Goal: Book appointment/travel/reservation

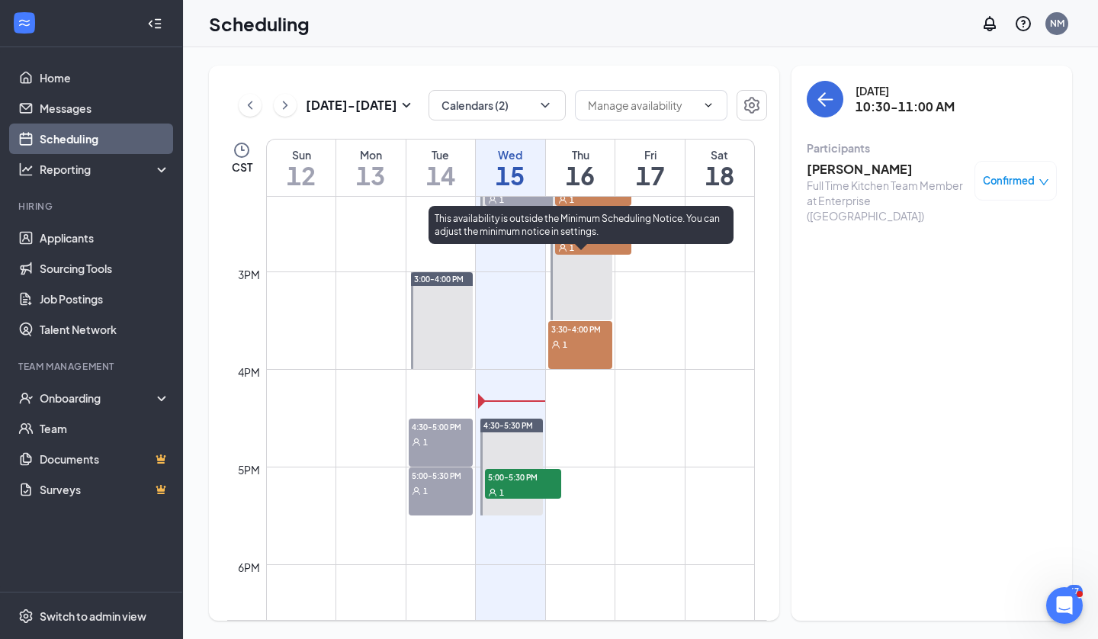
scroll to position [1390, 0]
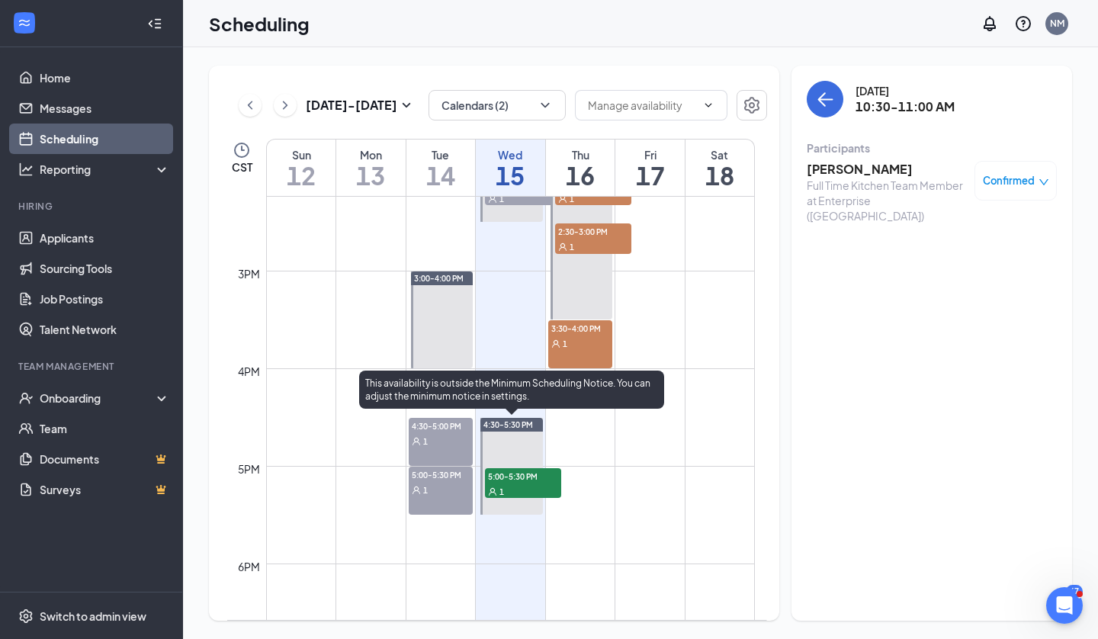
click at [519, 479] on span "5:00-5:30 PM" at bounding box center [523, 475] width 76 height 15
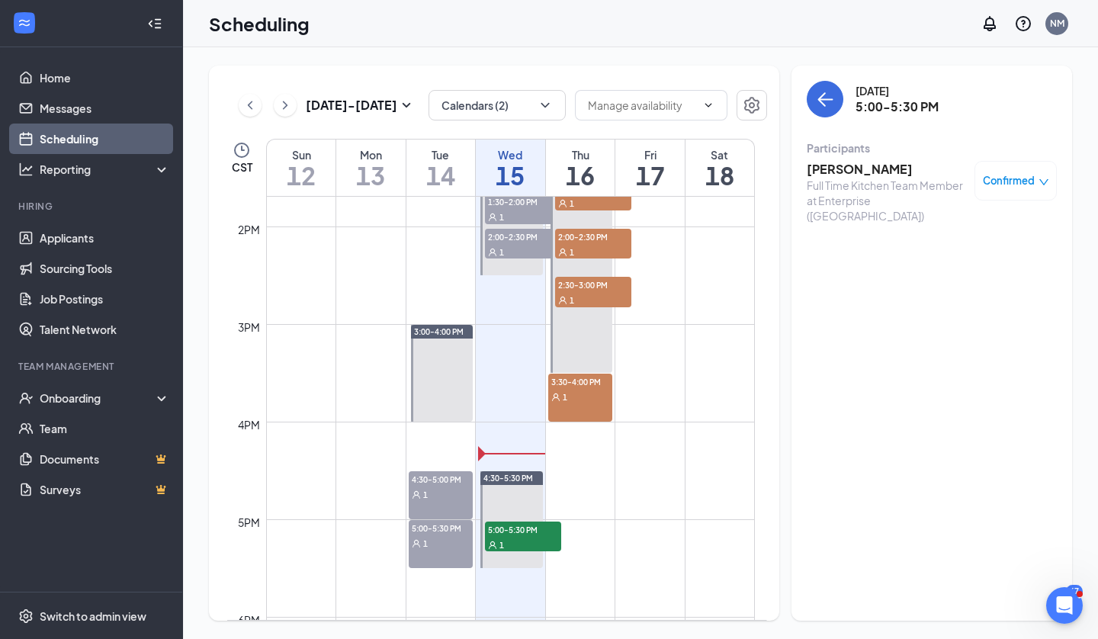
scroll to position [1335, 0]
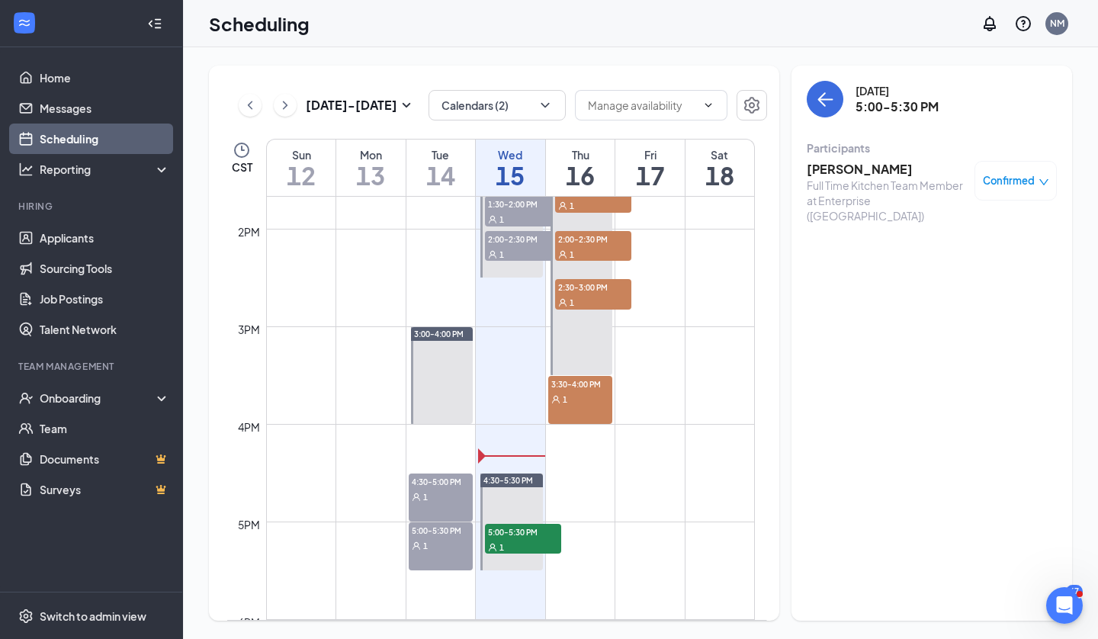
click at [1056, 188] on div "Confirmed" at bounding box center [1016, 181] width 82 height 40
click at [1023, 191] on div "Confirmed" at bounding box center [1016, 181] width 82 height 40
click at [1032, 188] on span "Confirmed" at bounding box center [1009, 180] width 52 height 15
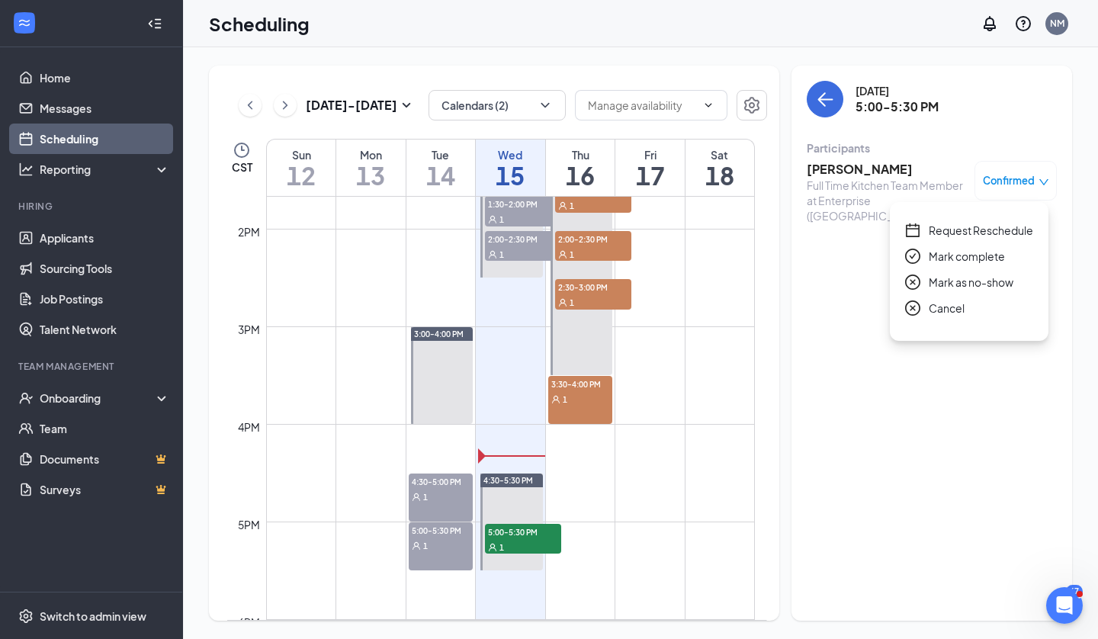
click at [984, 230] on span "Request Reschedule" at bounding box center [981, 230] width 104 height 17
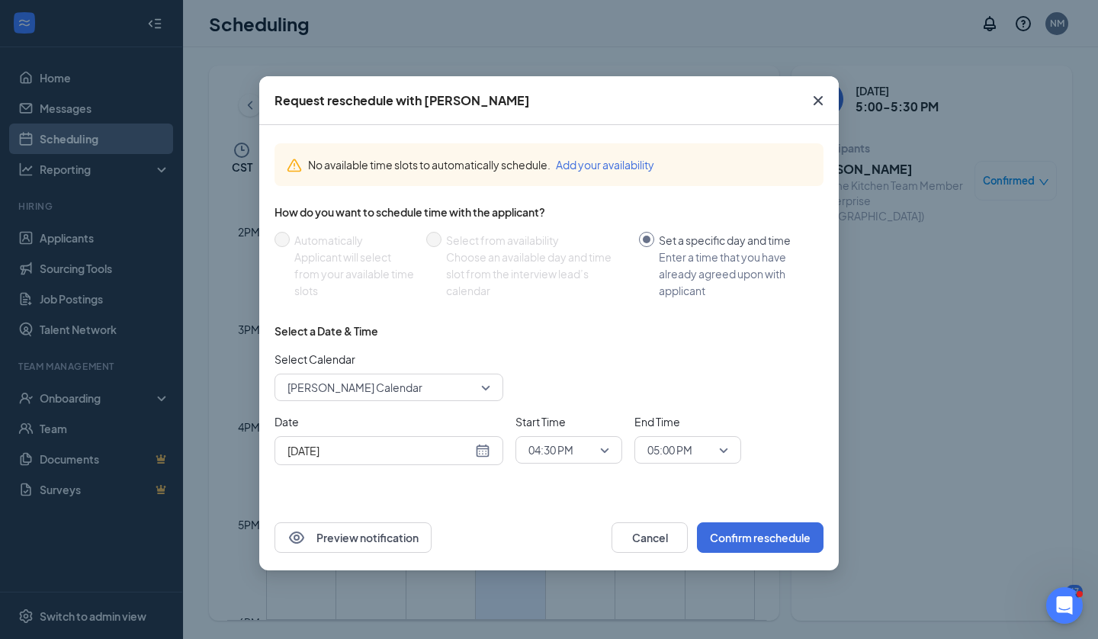
click at [426, 373] on div "Select Calendar [PERSON_NAME] Calendar" at bounding box center [389, 376] width 229 height 50
click at [426, 377] on span "[PERSON_NAME] Calendar" at bounding box center [382, 387] width 189 height 23
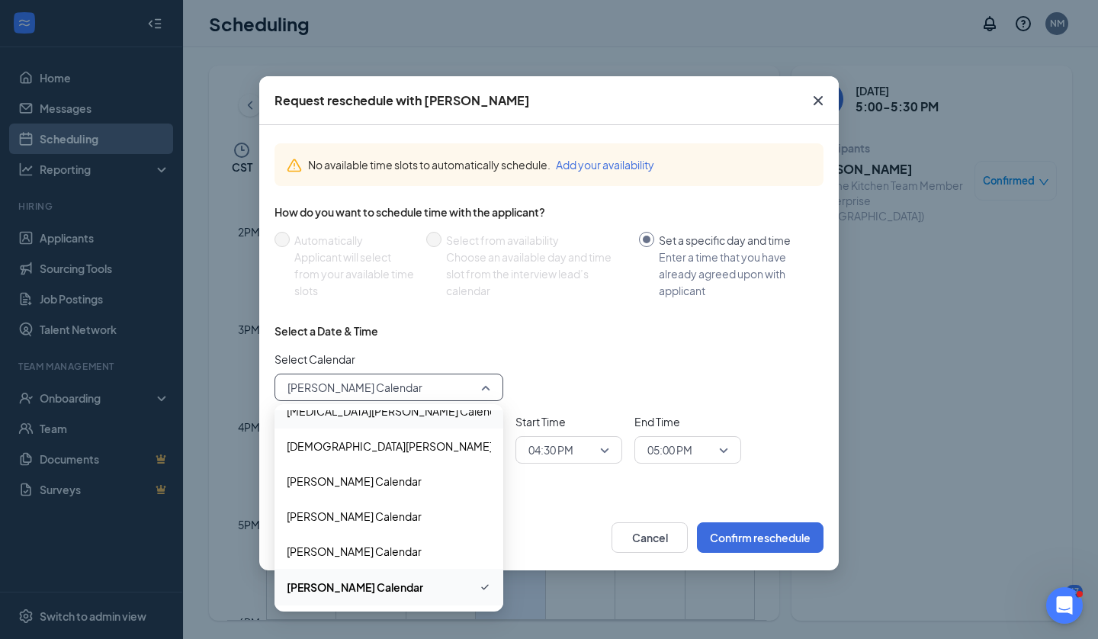
click at [394, 417] on span "[MEDICAL_DATA][PERSON_NAME] Calendar" at bounding box center [397, 411] width 220 height 17
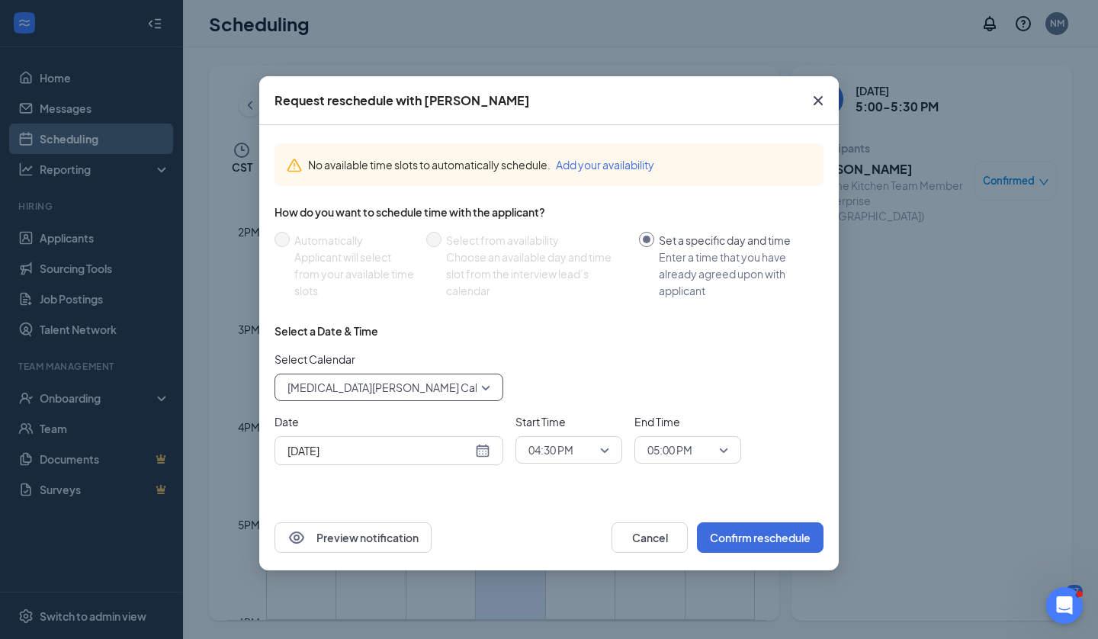
click at [381, 455] on input "[DATE]" at bounding box center [380, 450] width 185 height 17
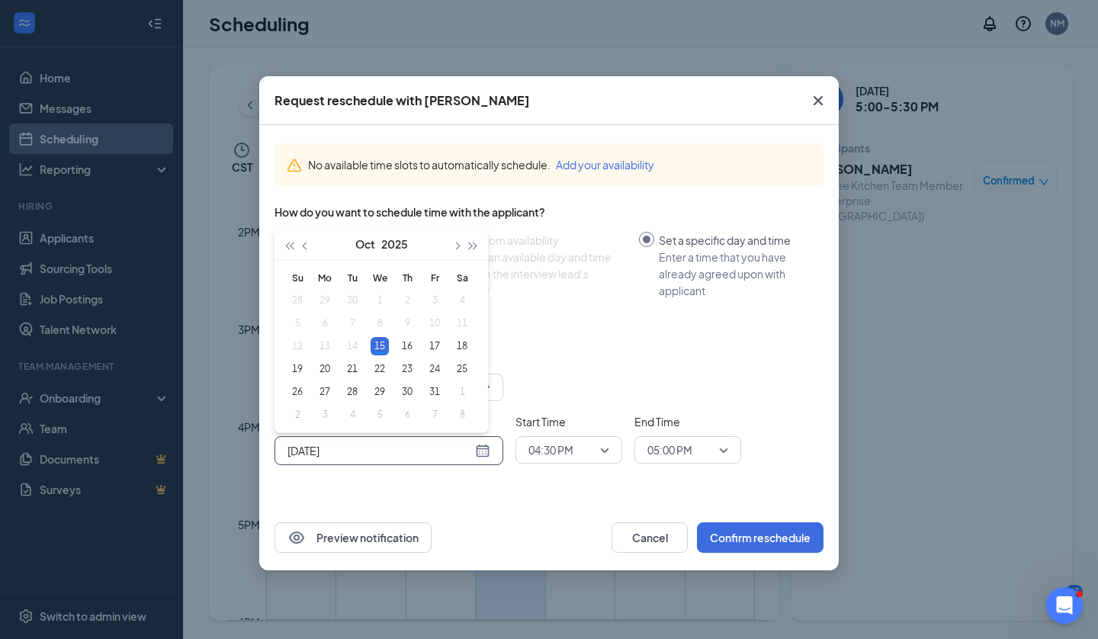
type input "[DATE]"
click at [407, 349] on div "16" at bounding box center [407, 346] width 18 height 18
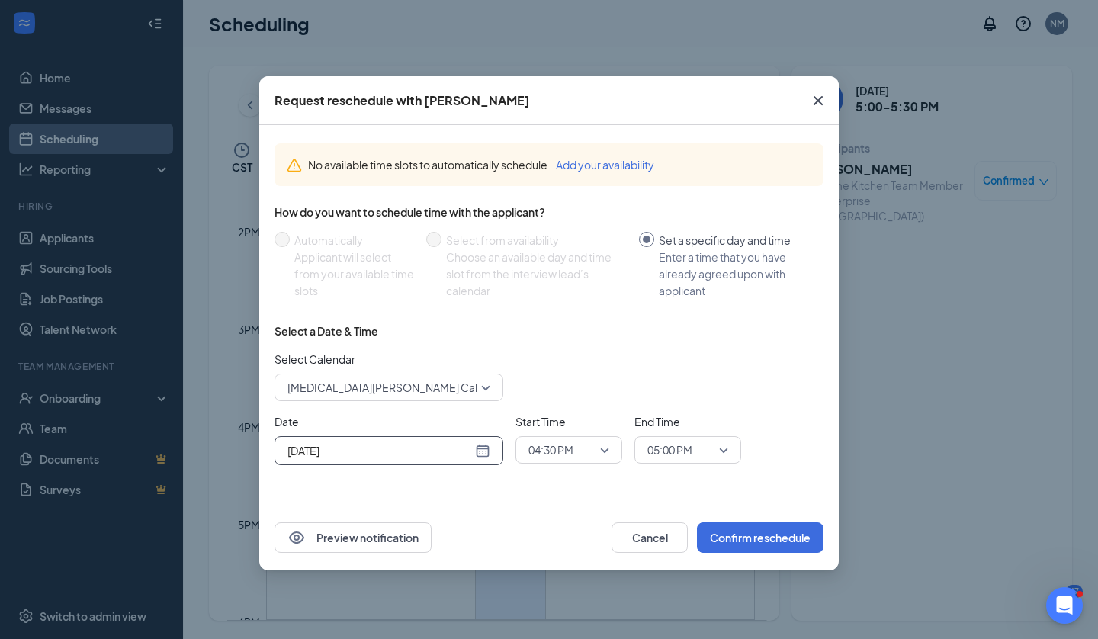
click at [580, 455] on span "04:30 PM" at bounding box center [562, 450] width 67 height 23
click at [570, 252] on span "03:00 PM" at bounding box center [550, 251] width 45 height 17
click at [673, 446] on span "05:00 PM" at bounding box center [670, 450] width 45 height 23
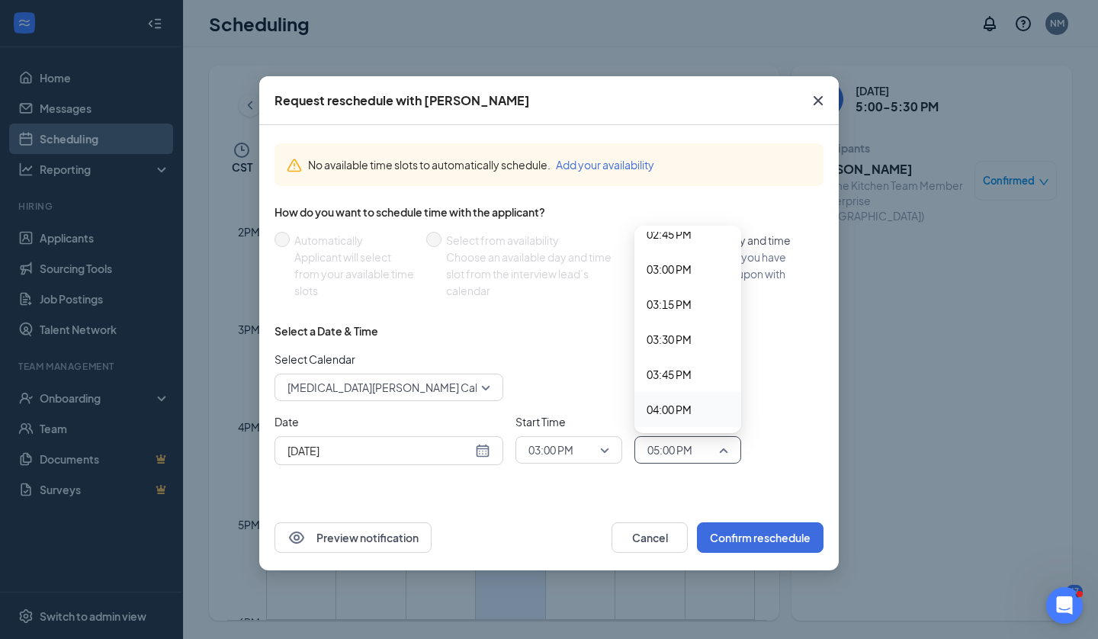
scroll to position [2084, 0]
click at [686, 341] on span "03:30 PM" at bounding box center [669, 340] width 45 height 17
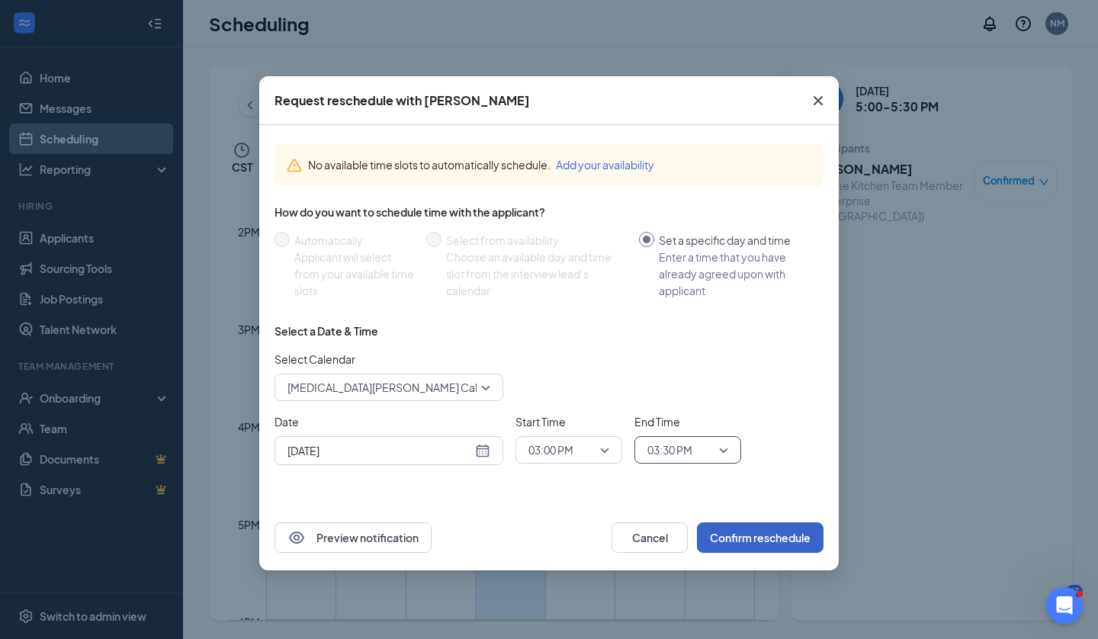
click at [734, 542] on button "Confirm reschedule" at bounding box center [760, 537] width 127 height 31
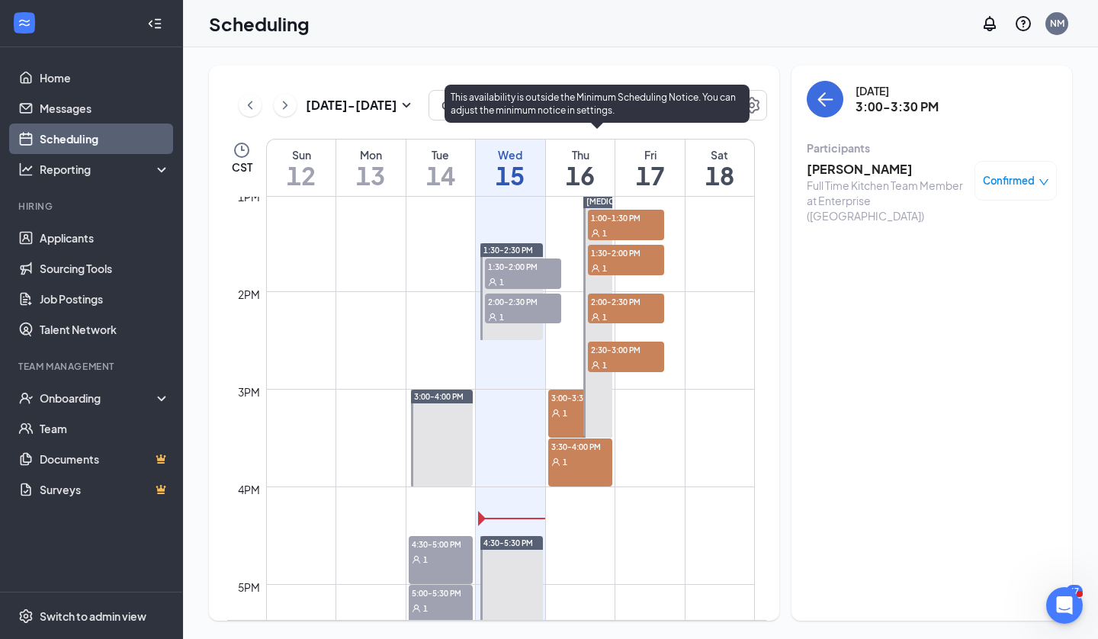
scroll to position [1268, 0]
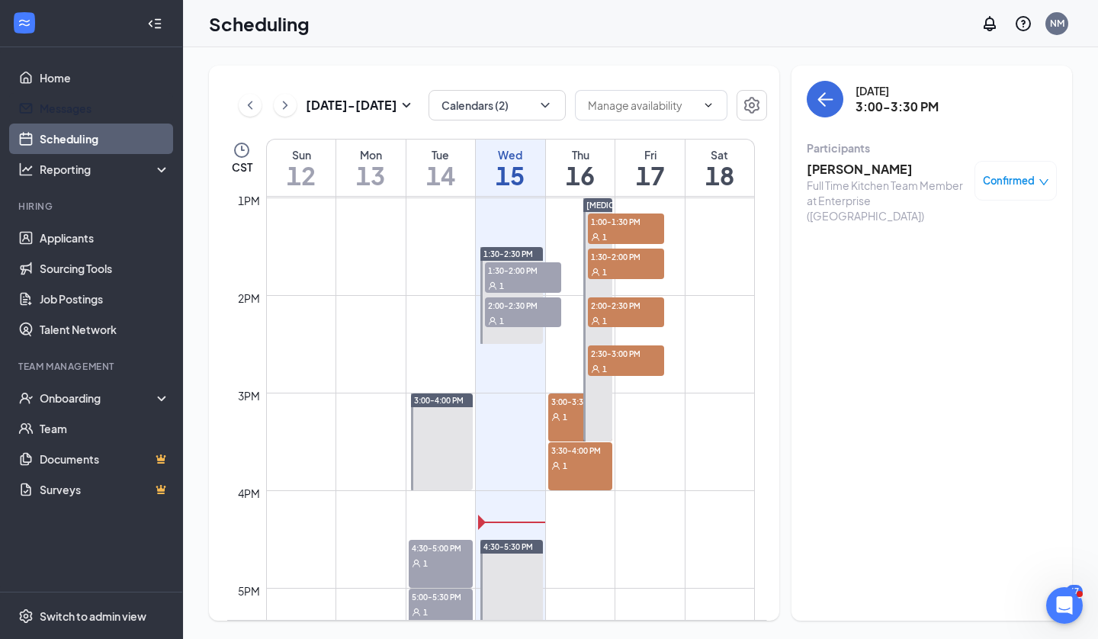
click at [87, 119] on link "Messages" at bounding box center [105, 108] width 130 height 31
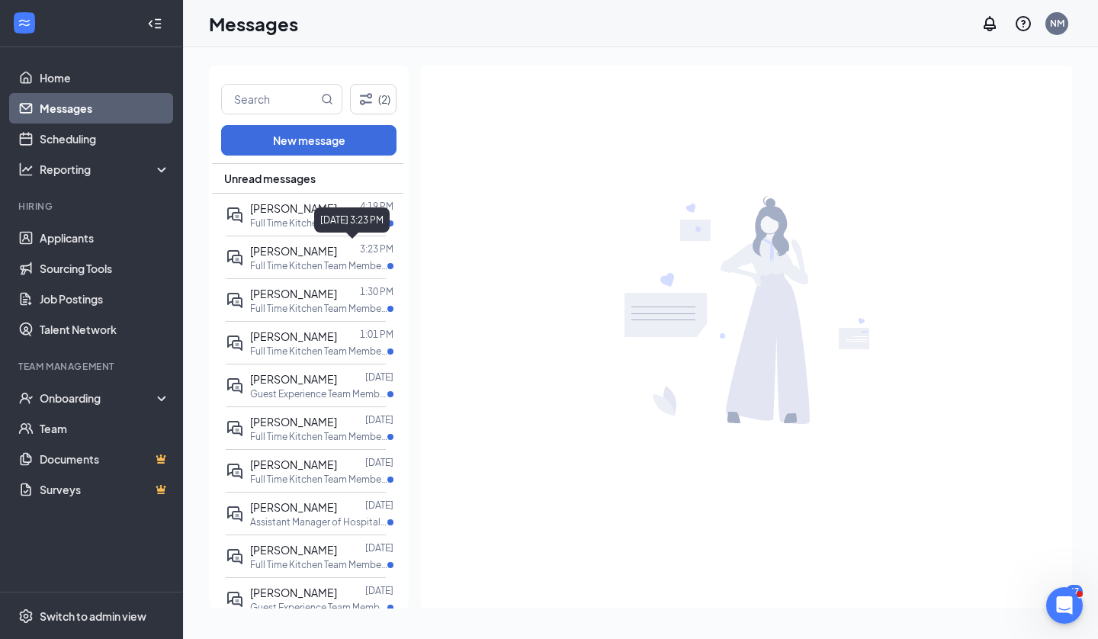
click at [293, 214] on div "[PERSON_NAME]" at bounding box center [293, 208] width 87 height 17
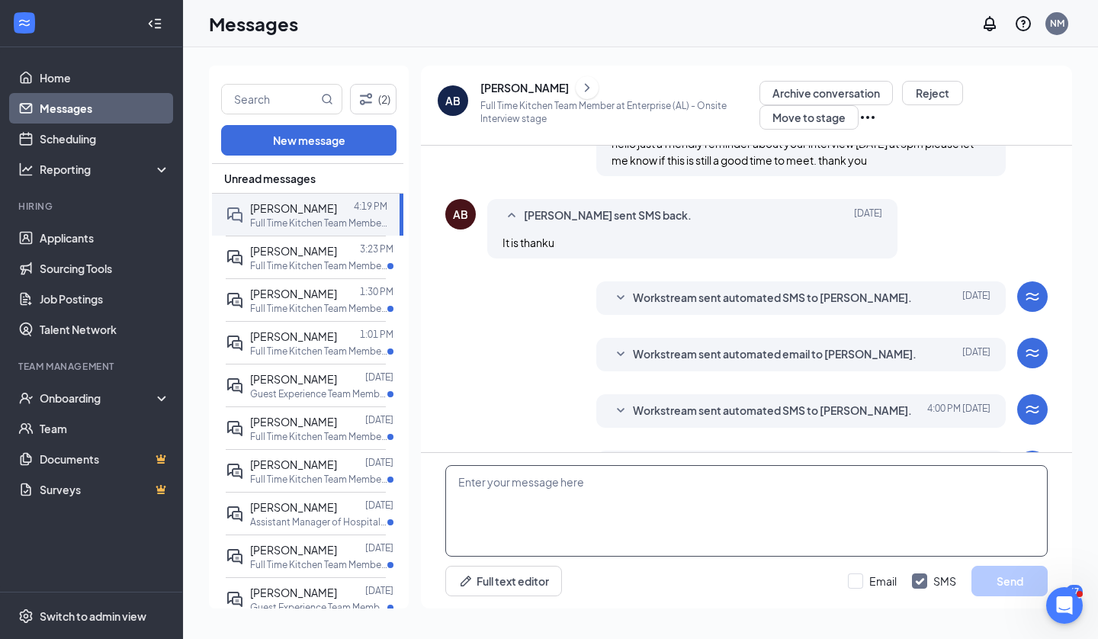
click at [799, 516] on textarea at bounding box center [746, 511] width 603 height 92
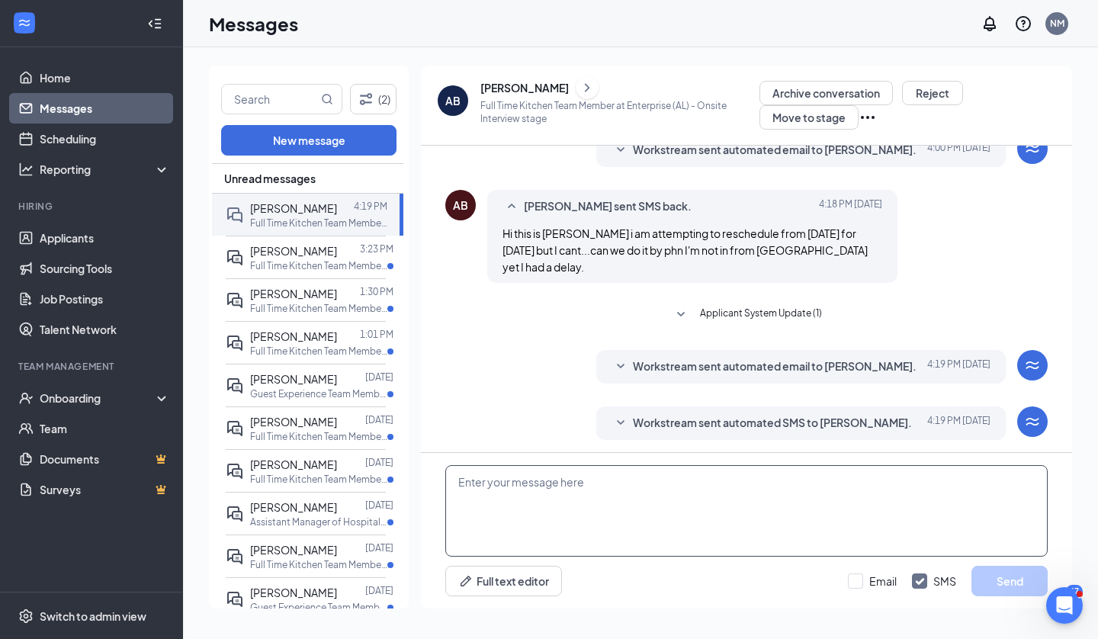
scroll to position [423, 0]
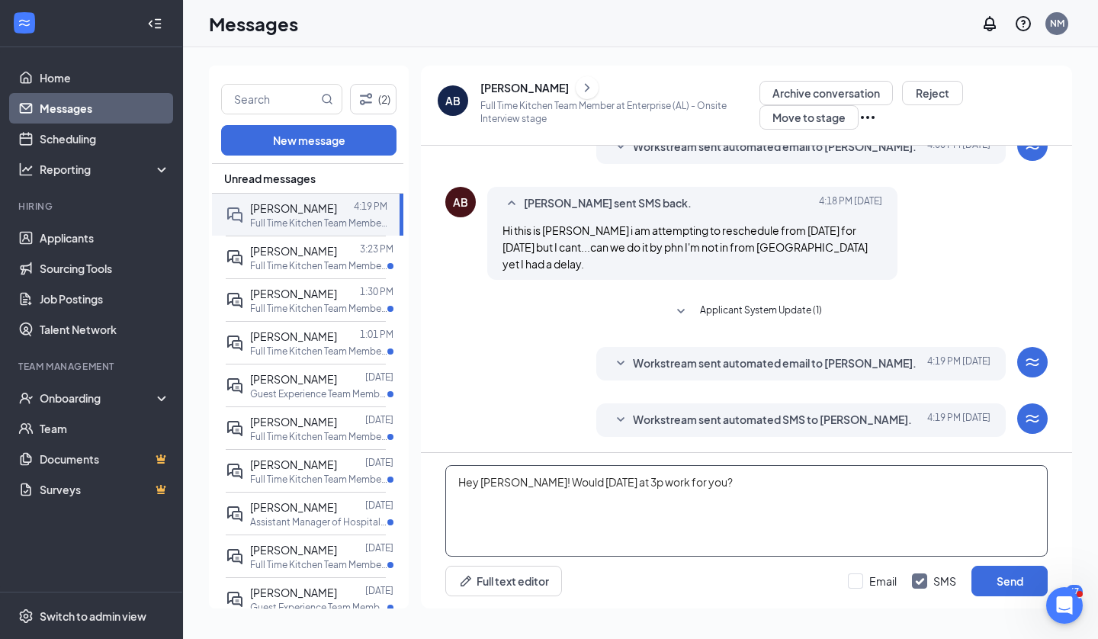
type textarea "Hey [PERSON_NAME]! Would [DATE] at 3p work for you?"
click at [1007, 575] on button "Send" at bounding box center [1010, 581] width 76 height 31
